Goal: Task Accomplishment & Management: Use online tool/utility

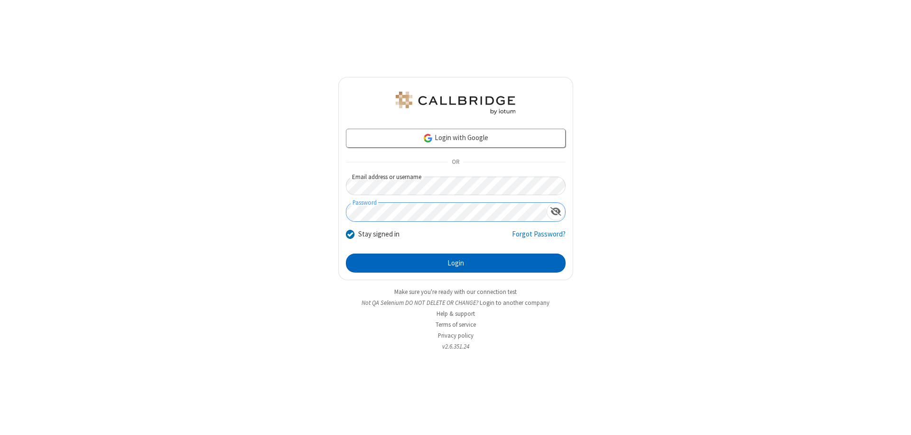
click at [455, 263] on button "Login" at bounding box center [456, 262] width 220 height 19
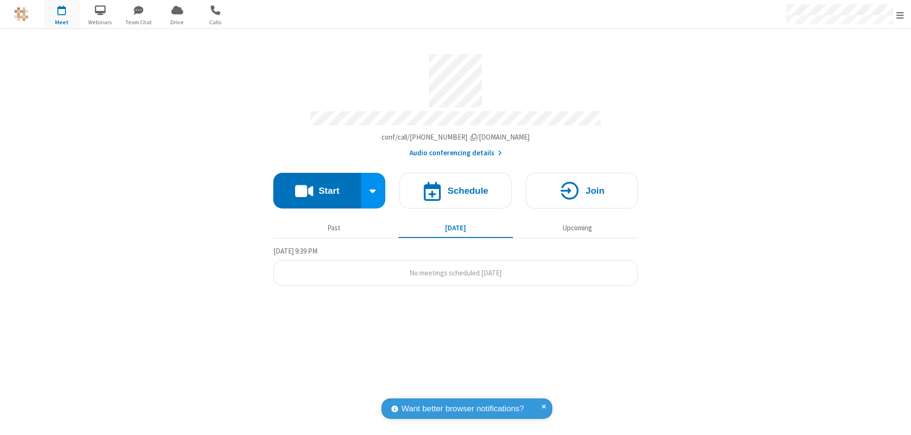
click at [317, 186] on button "Start" at bounding box center [317, 191] width 88 height 36
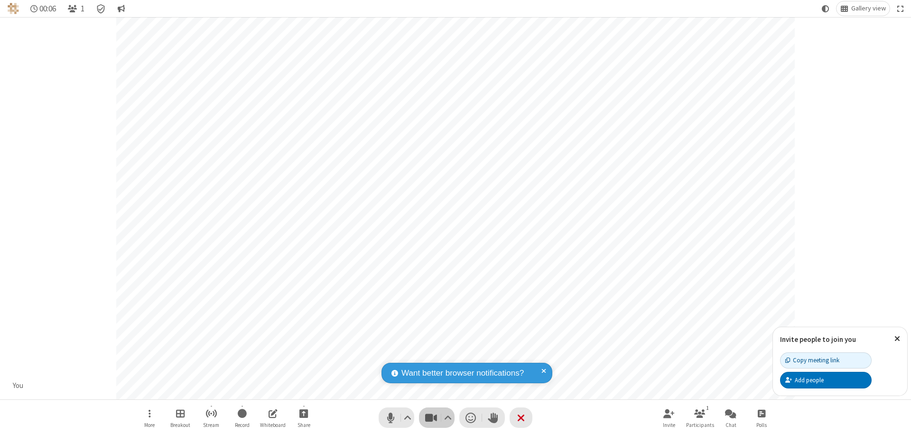
click at [431, 417] on span "Stop video (⌘+Shift+V)" at bounding box center [431, 417] width 14 height 14
click at [431, 417] on span "Start video (⌘+Shift+V)" at bounding box center [431, 417] width 14 height 14
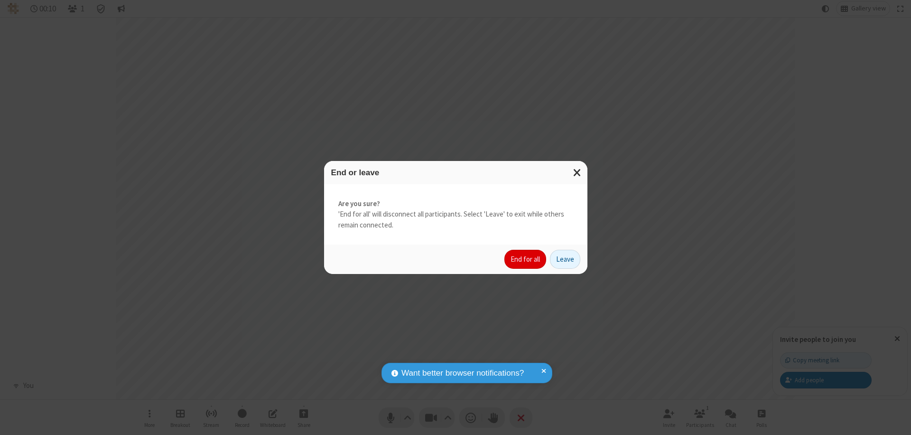
click at [526, 259] on button "End for all" at bounding box center [525, 259] width 42 height 19
